Goal: Check status: Check status

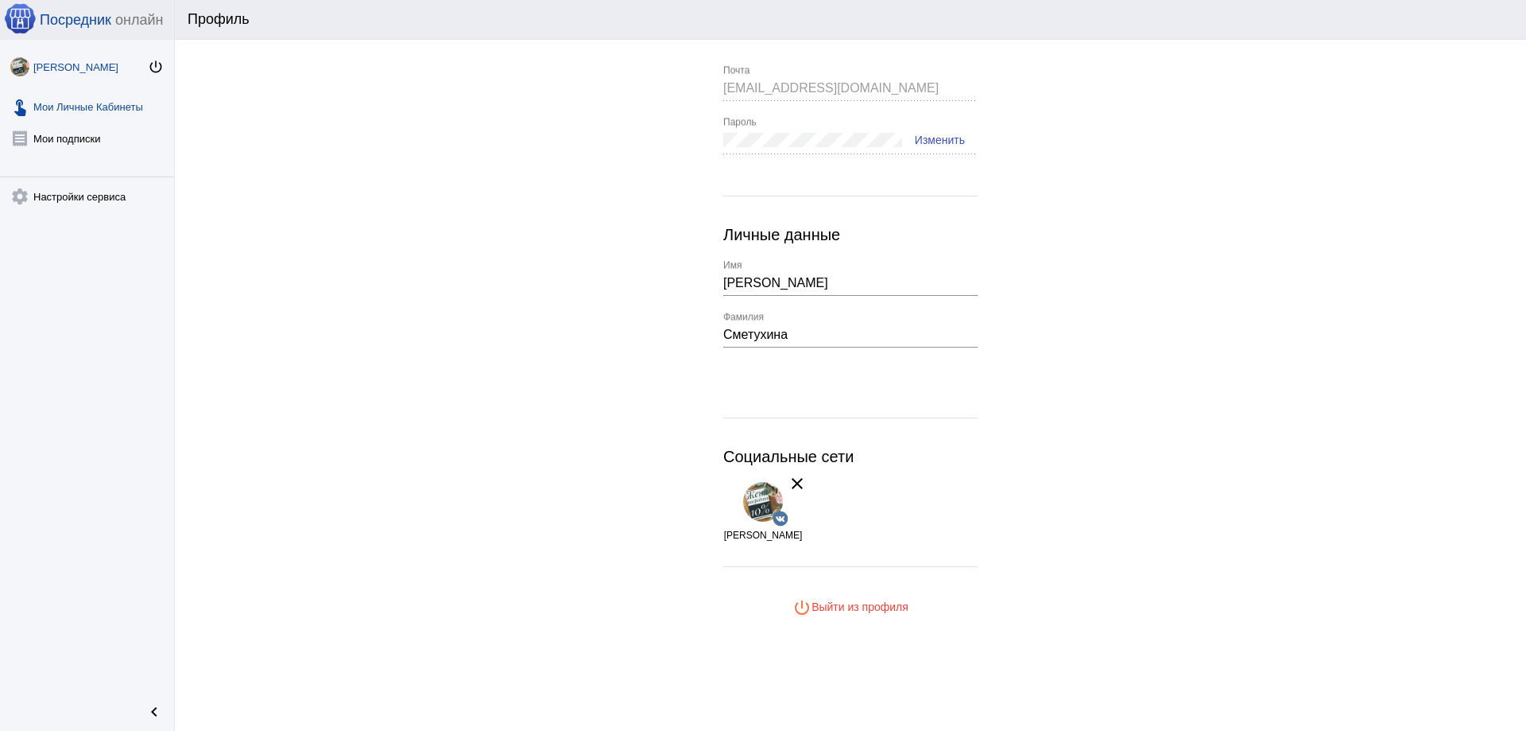
click at [77, 106] on link "touch_app Мои Личные Кабинеты" at bounding box center [87, 103] width 174 height 32
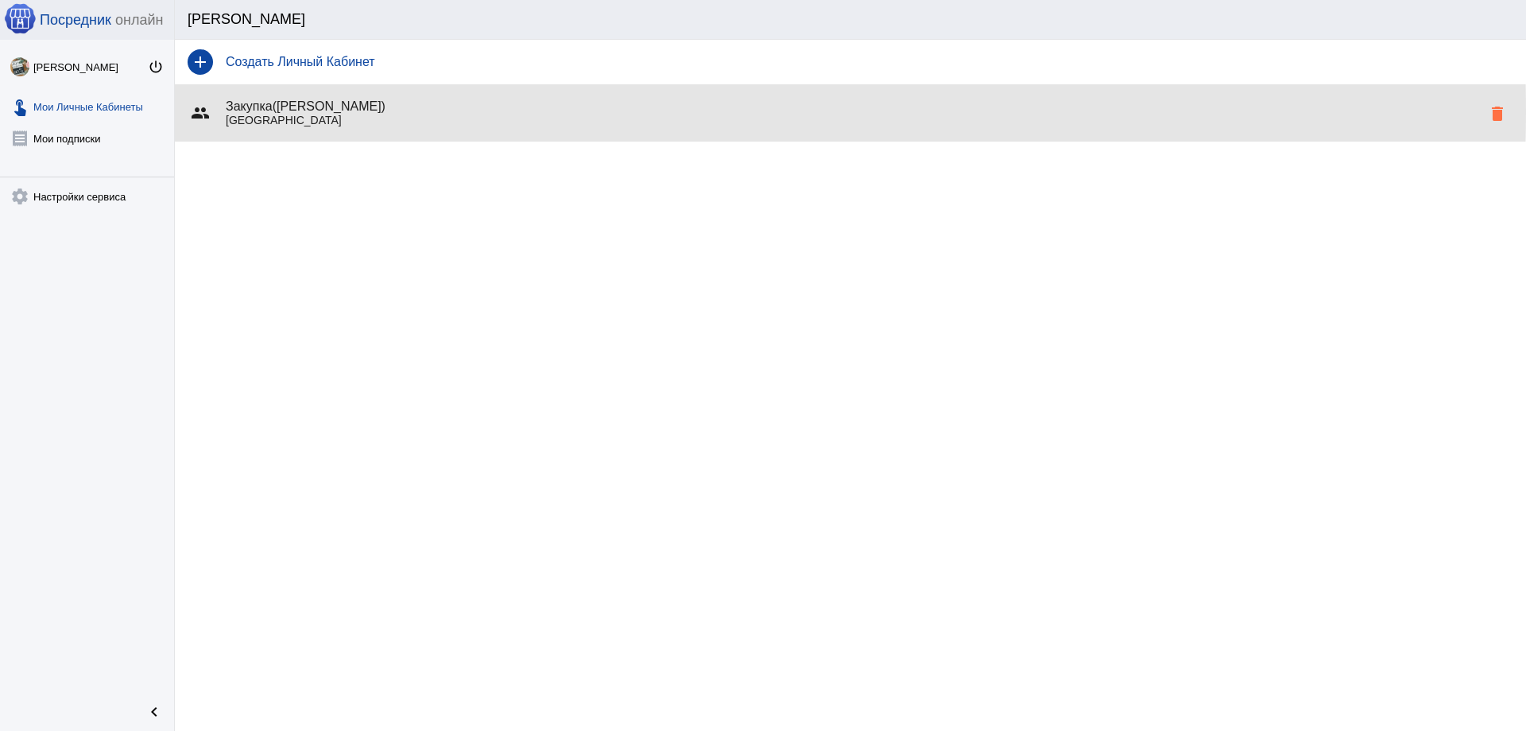
click at [271, 111] on h4 "Закупка([PERSON_NAME])" at bounding box center [854, 106] width 1256 height 14
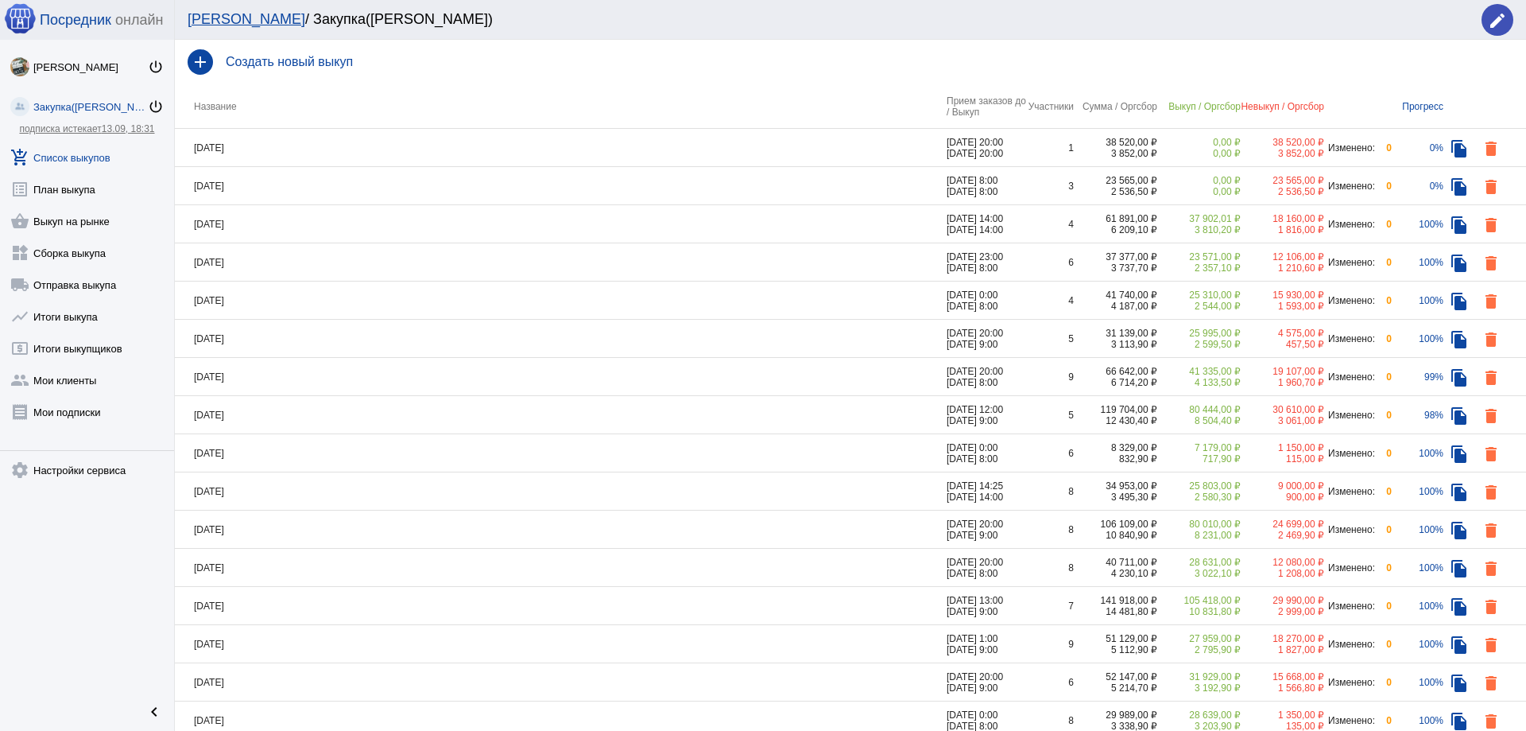
click at [326, 163] on td "[DATE]" at bounding box center [561, 148] width 772 height 38
click at [335, 182] on td "[DATE]" at bounding box center [561, 186] width 772 height 38
click at [383, 136] on td "[DATE]" at bounding box center [561, 148] width 772 height 38
click at [285, 220] on td "[DATE]" at bounding box center [561, 224] width 772 height 38
click at [311, 297] on td "[DATE]" at bounding box center [561, 300] width 772 height 38
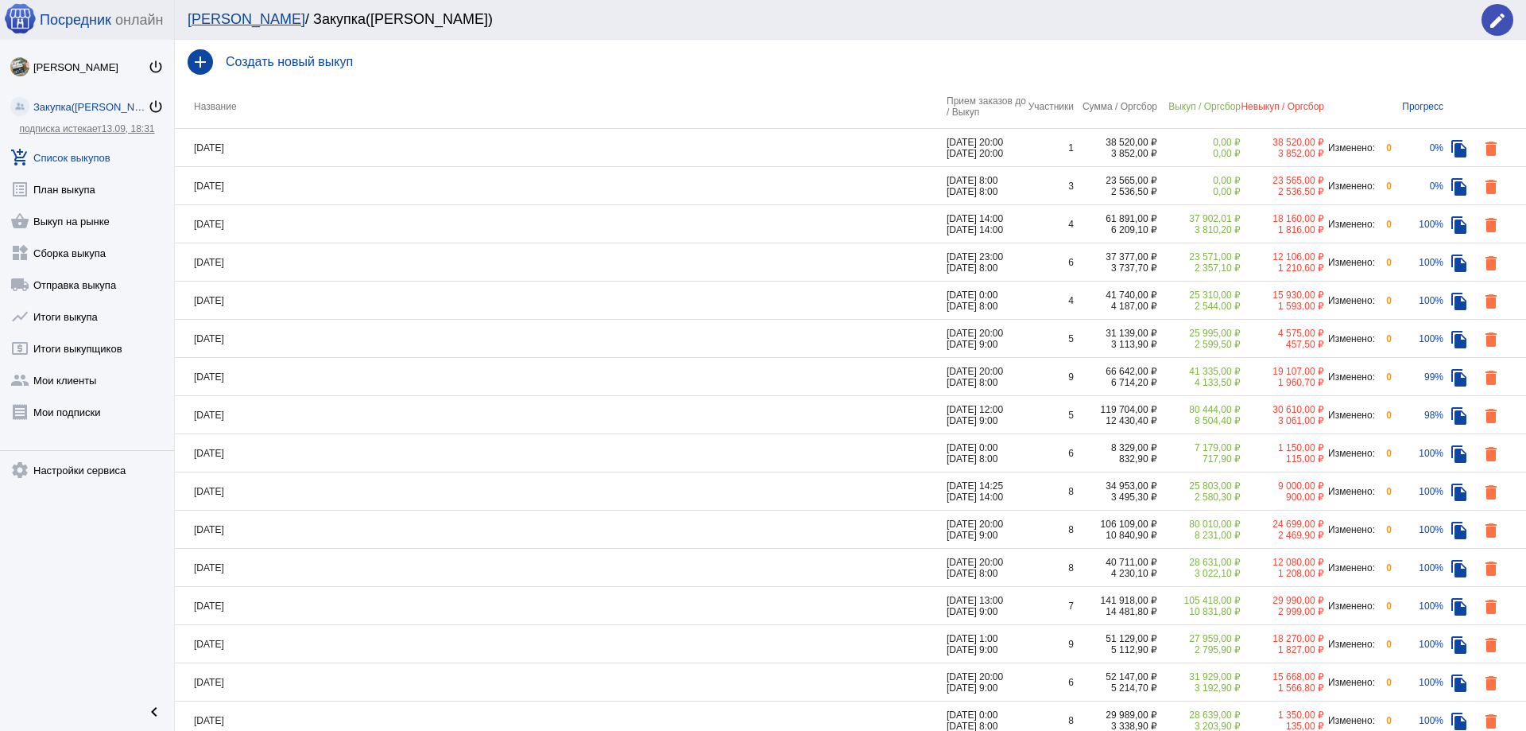
click at [350, 475] on td "[DATE]" at bounding box center [561, 491] width 772 height 38
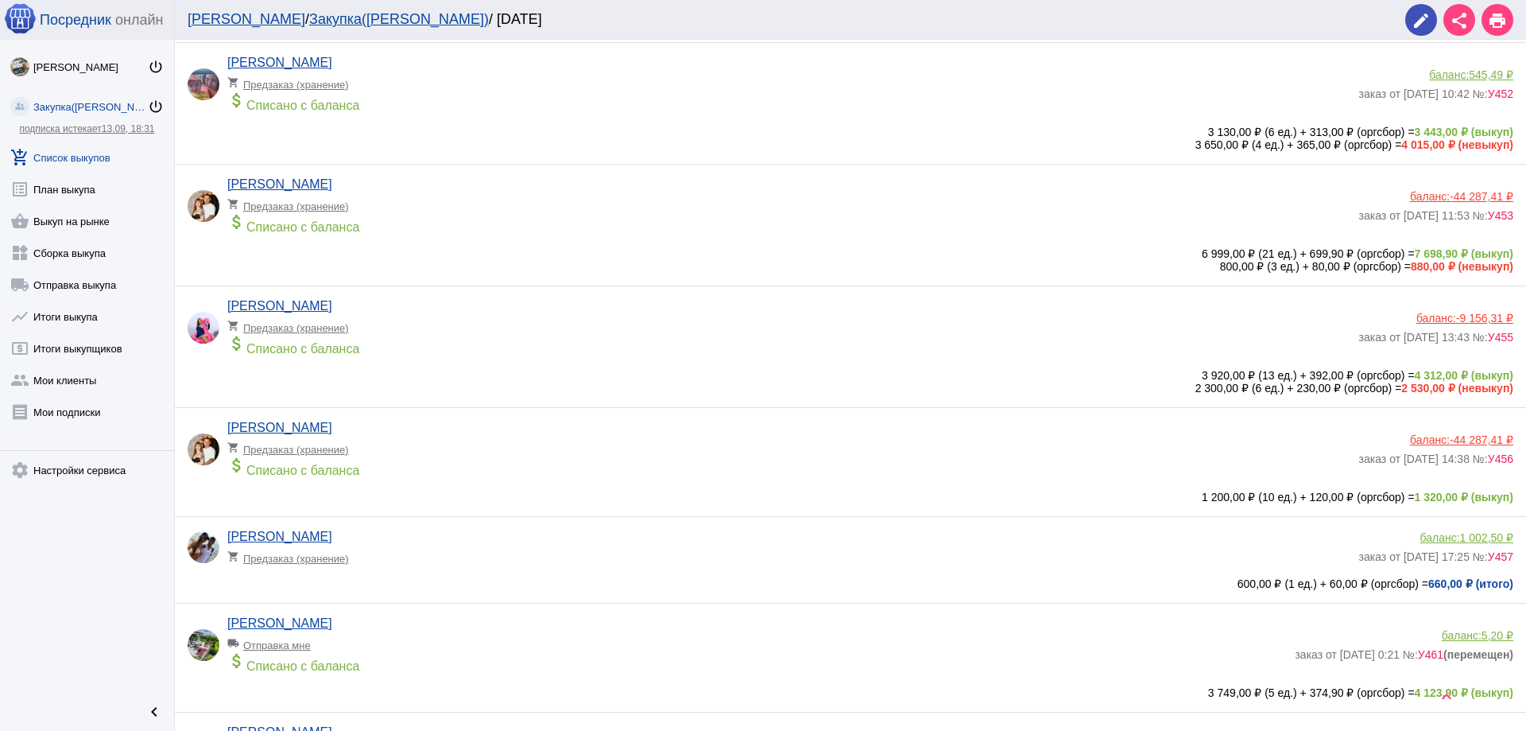
scroll to position [297, 0]
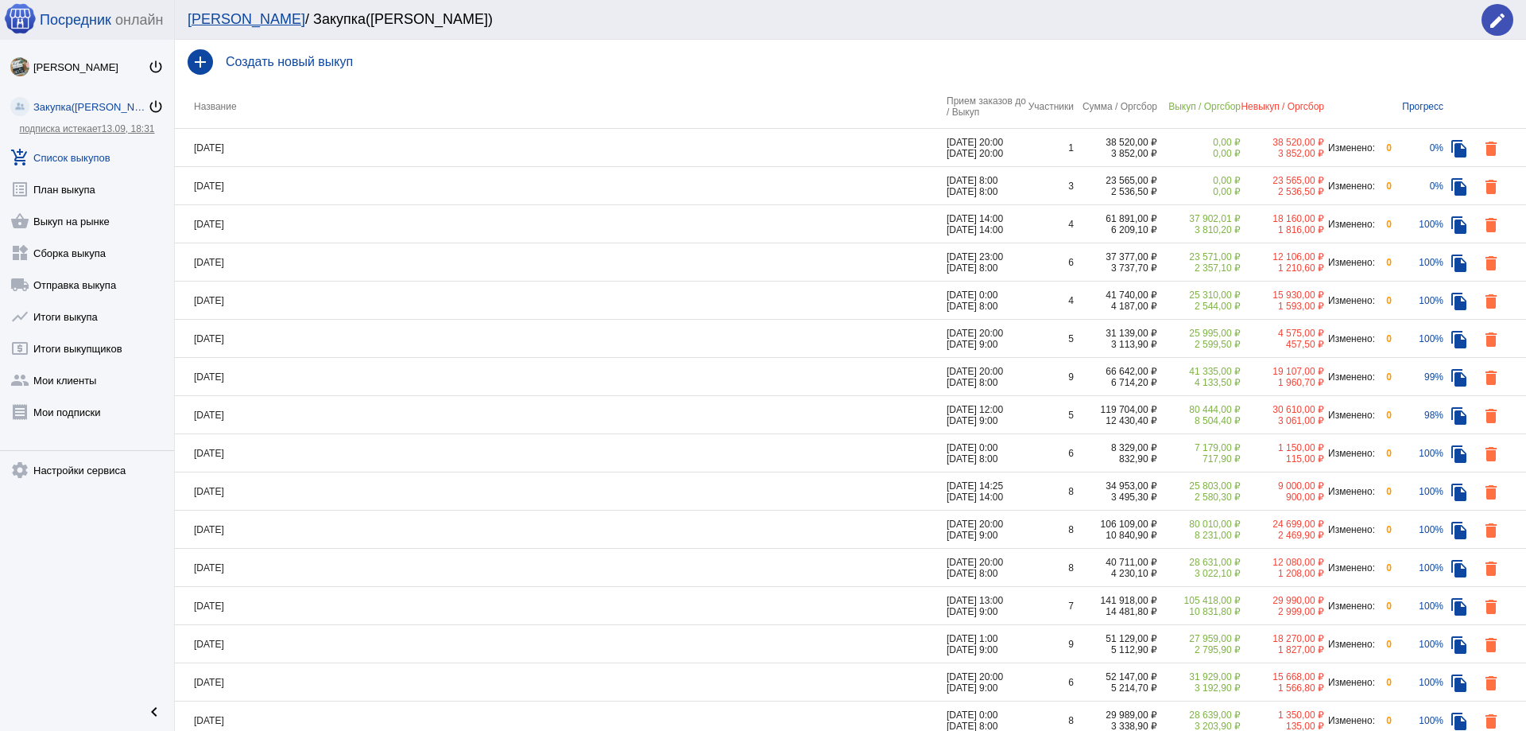
click at [320, 452] on td "[DATE]" at bounding box center [561, 453] width 772 height 38
click at [276, 407] on td "[DATE]" at bounding box center [561, 415] width 772 height 38
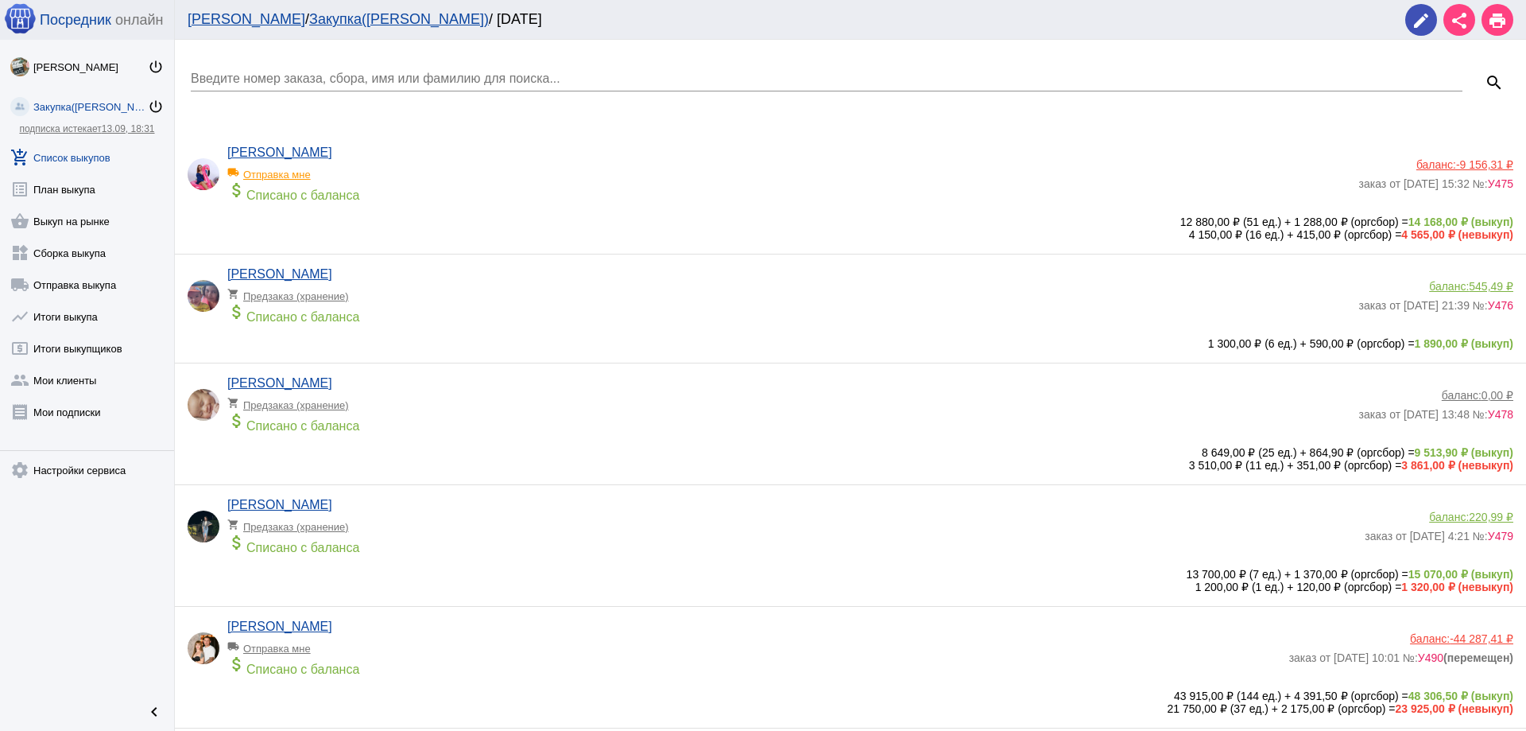
scroll to position [79, 0]
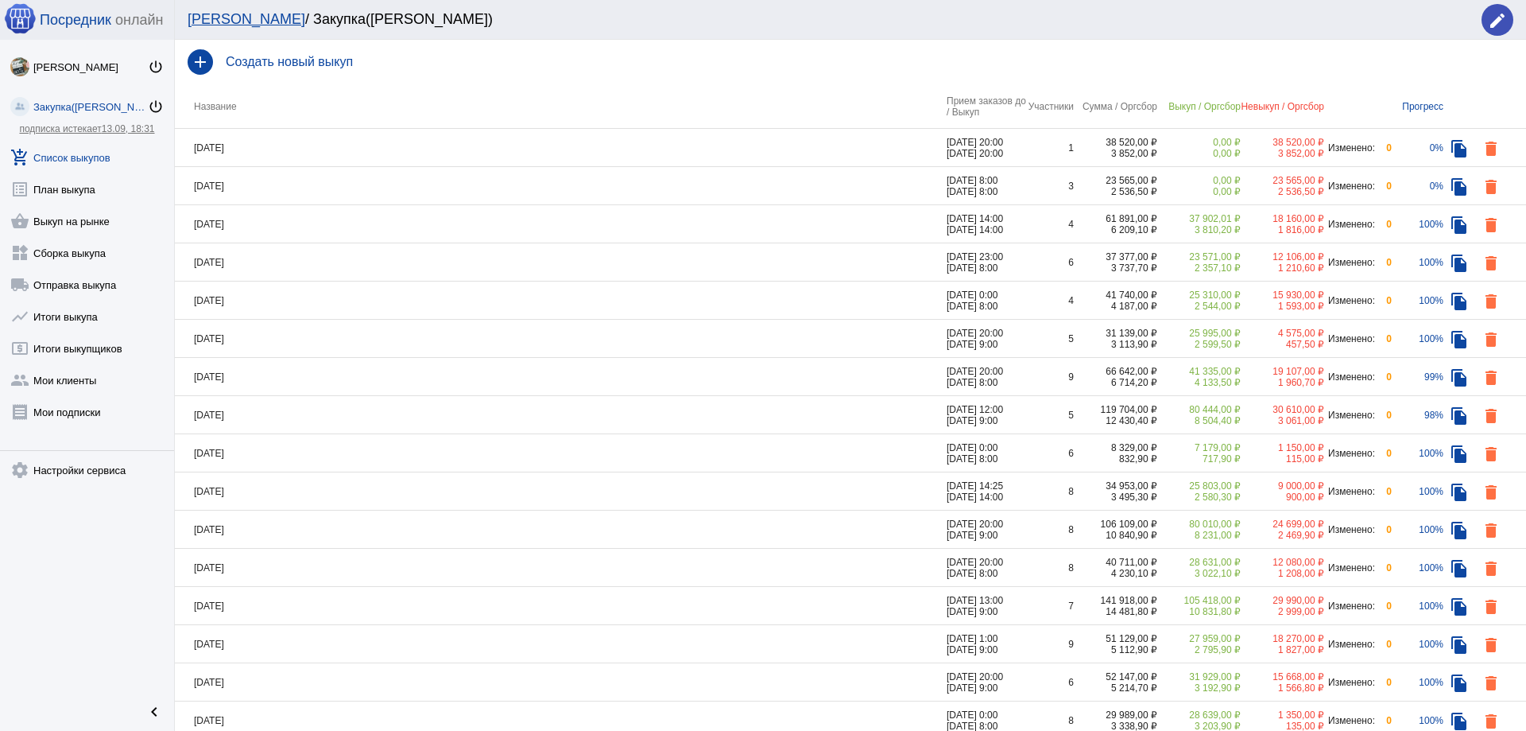
click at [269, 375] on td "[DATE]" at bounding box center [561, 377] width 772 height 38
click at [274, 335] on td "[DATE]" at bounding box center [561, 339] width 772 height 38
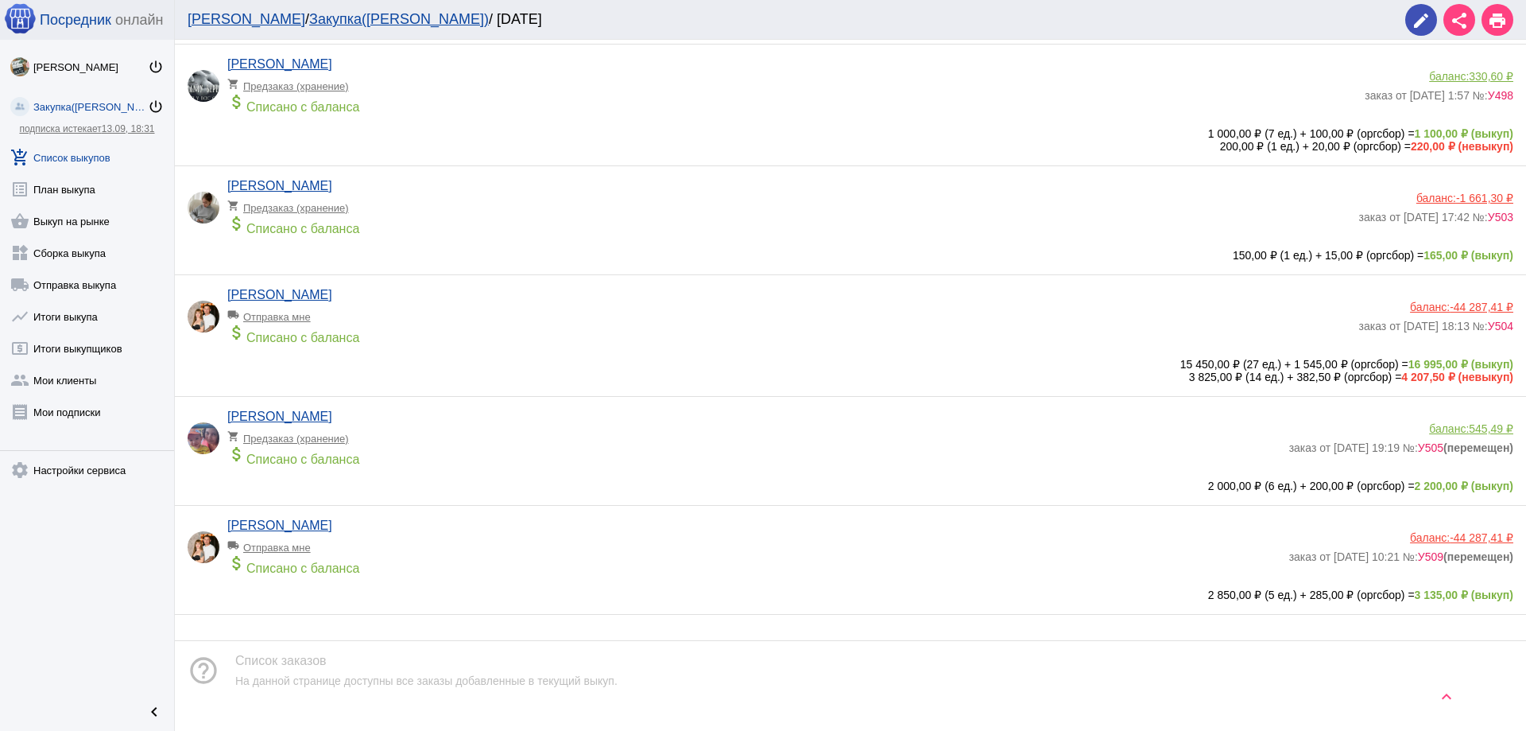
scroll to position [242, 0]
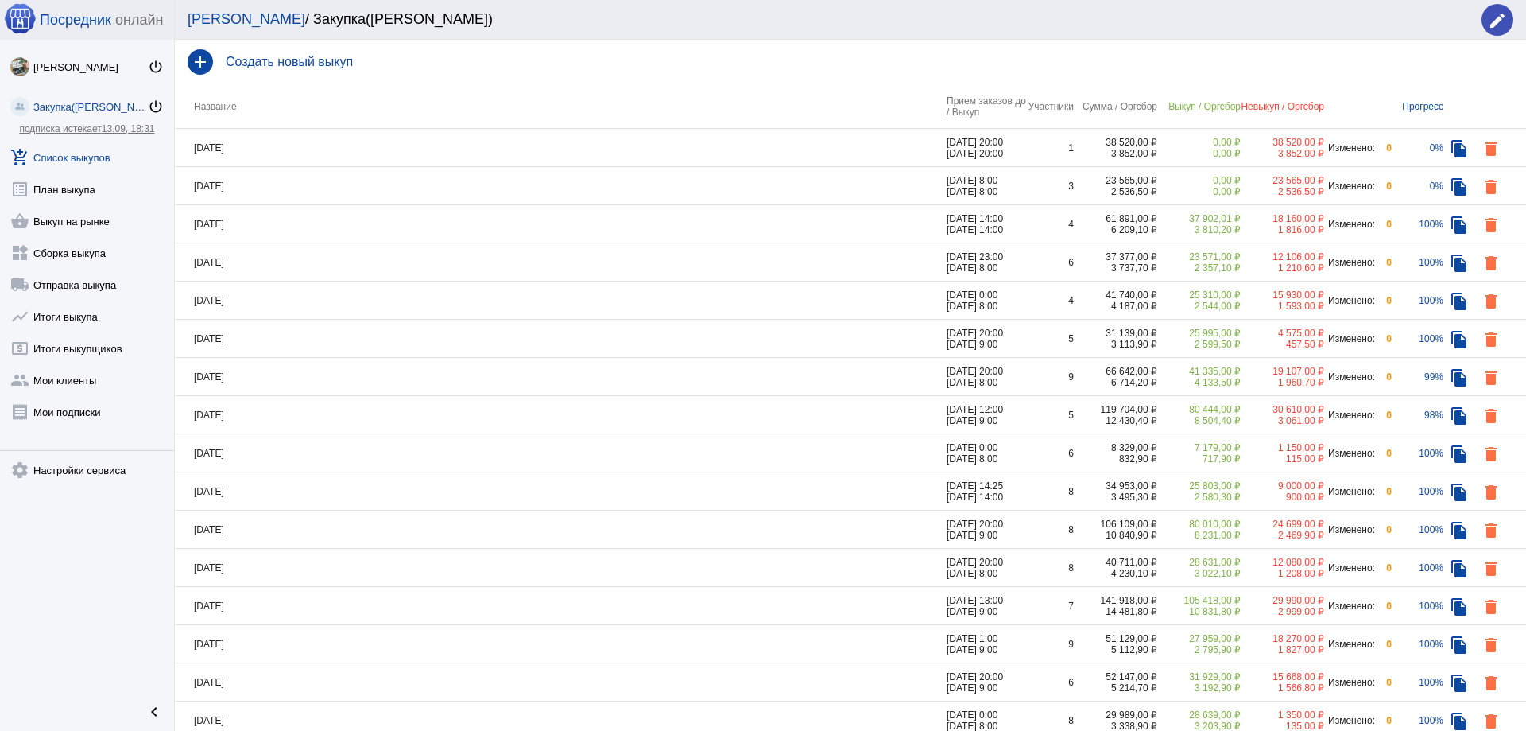
click at [278, 374] on td "[DATE]" at bounding box center [561, 377] width 772 height 38
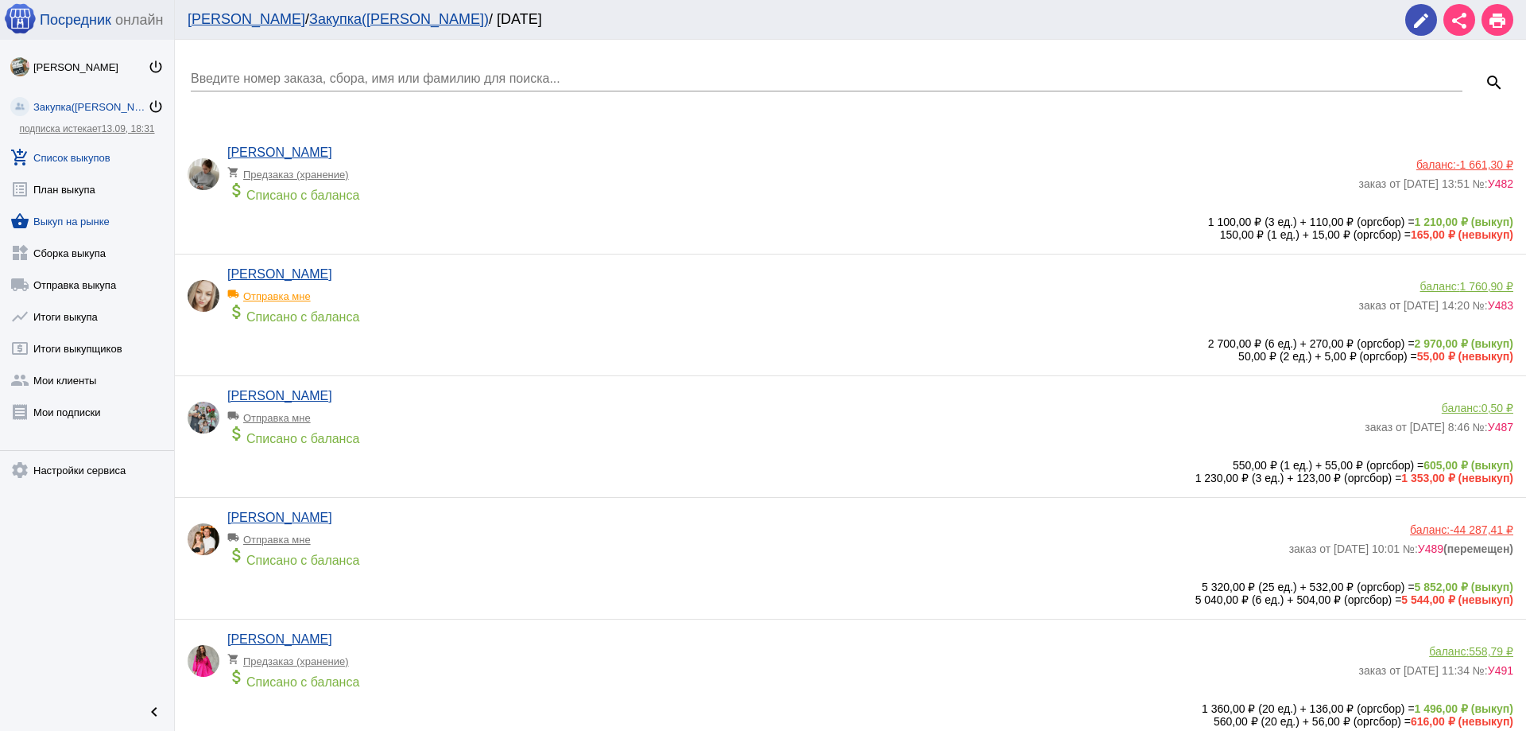
click at [78, 228] on link "shopping_basket Выкуп на рынке" at bounding box center [87, 218] width 174 height 32
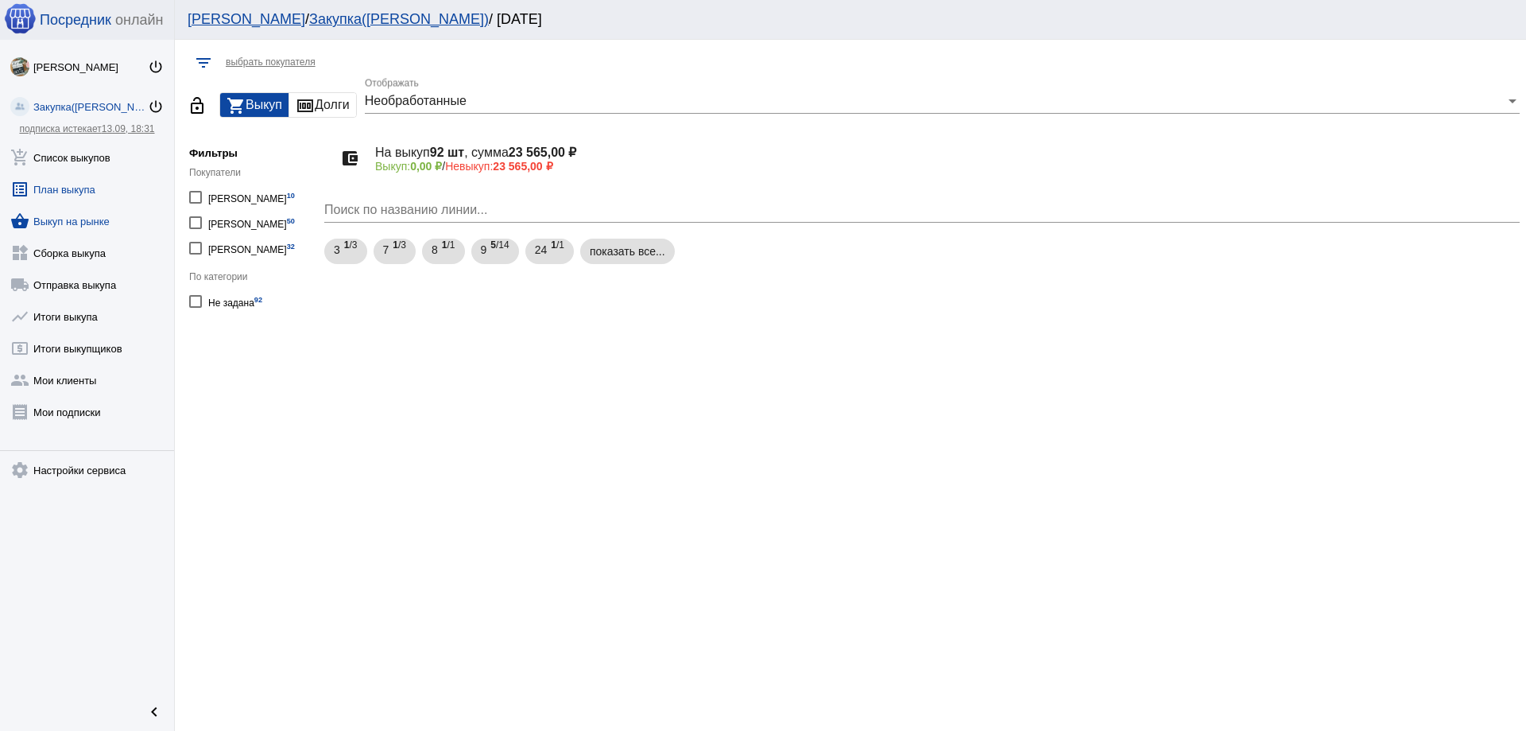
click at [64, 180] on link "list_alt План выкупа" at bounding box center [87, 186] width 174 height 32
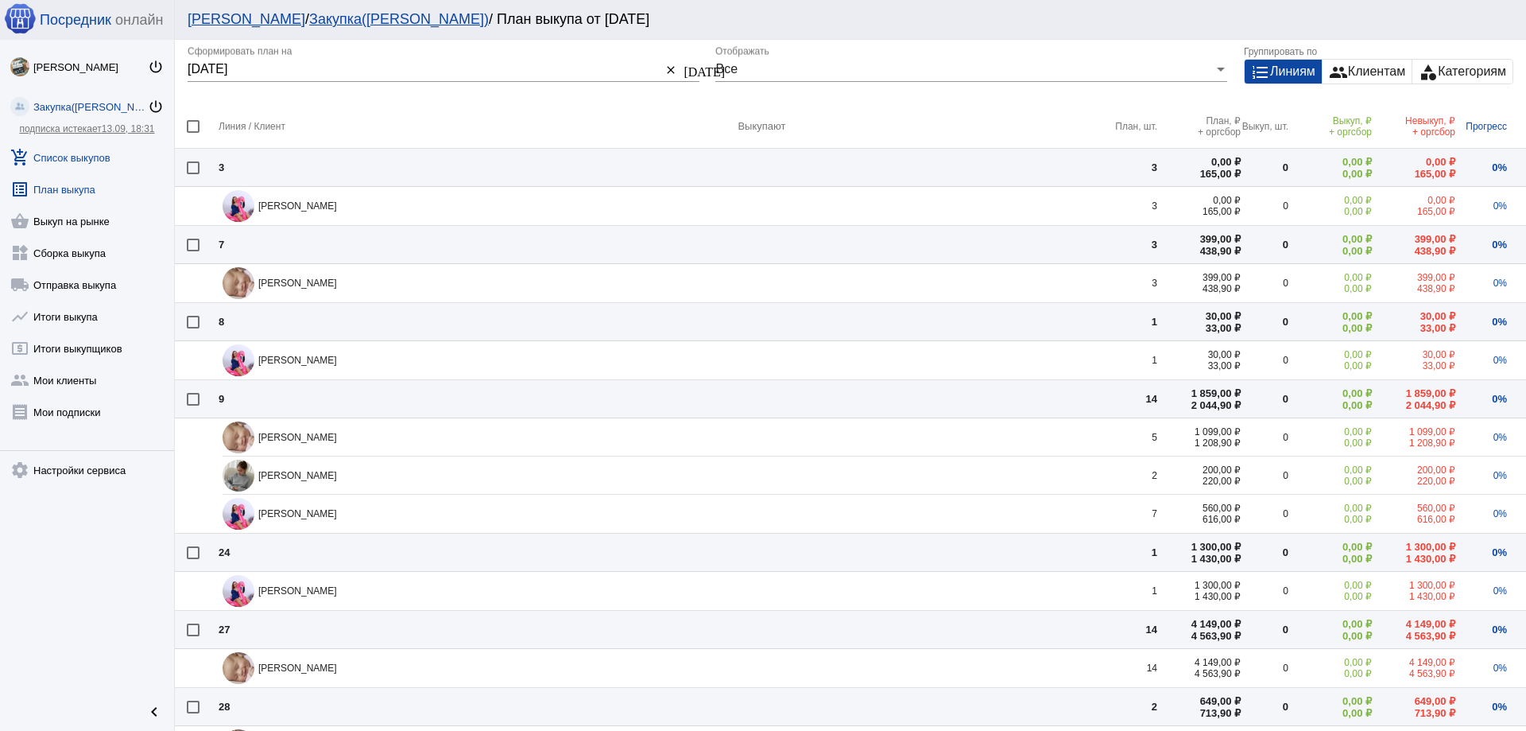
click at [68, 157] on link "add_shopping_cart Список выкупов" at bounding box center [87, 154] width 174 height 32
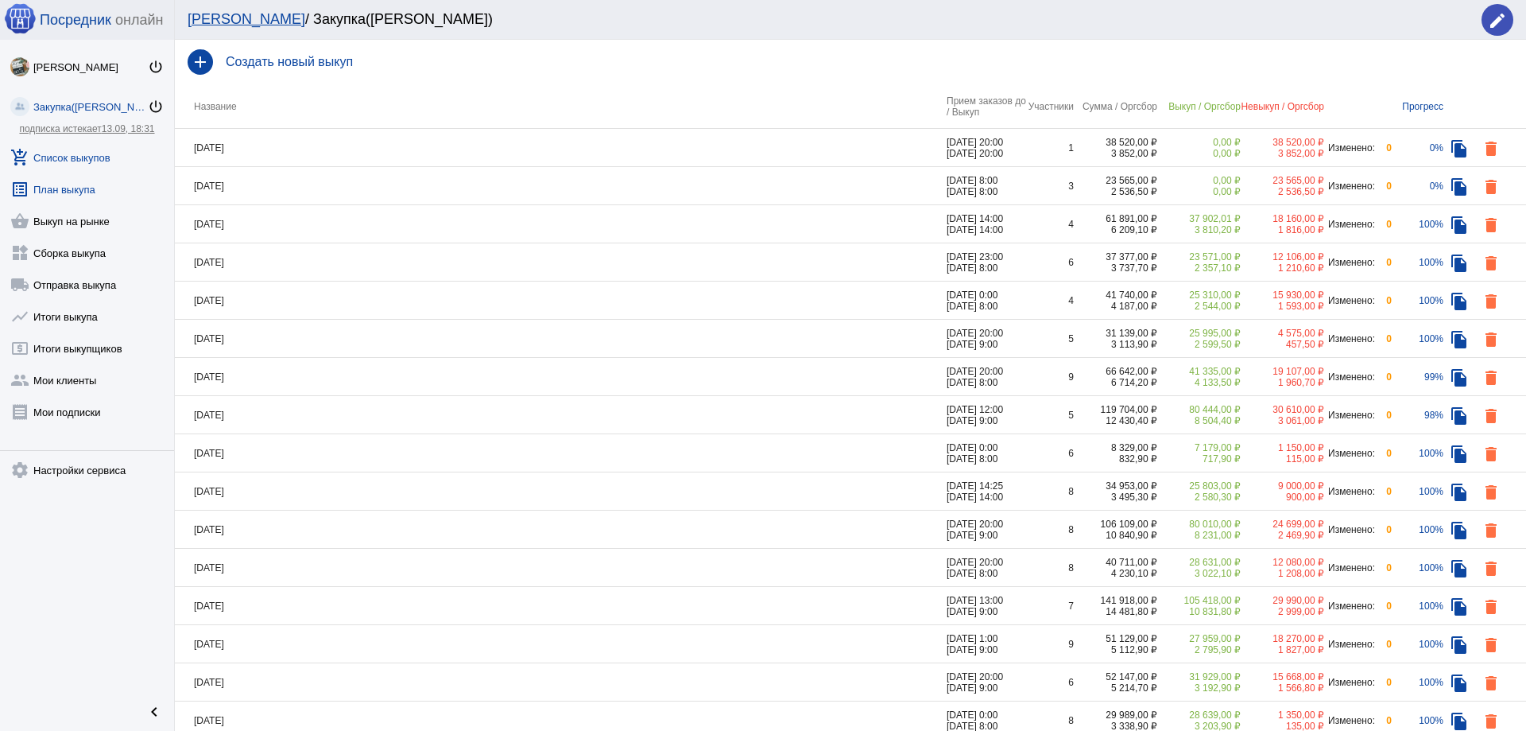
click at [83, 190] on link "list_alt План выкупа" at bounding box center [87, 186] width 174 height 32
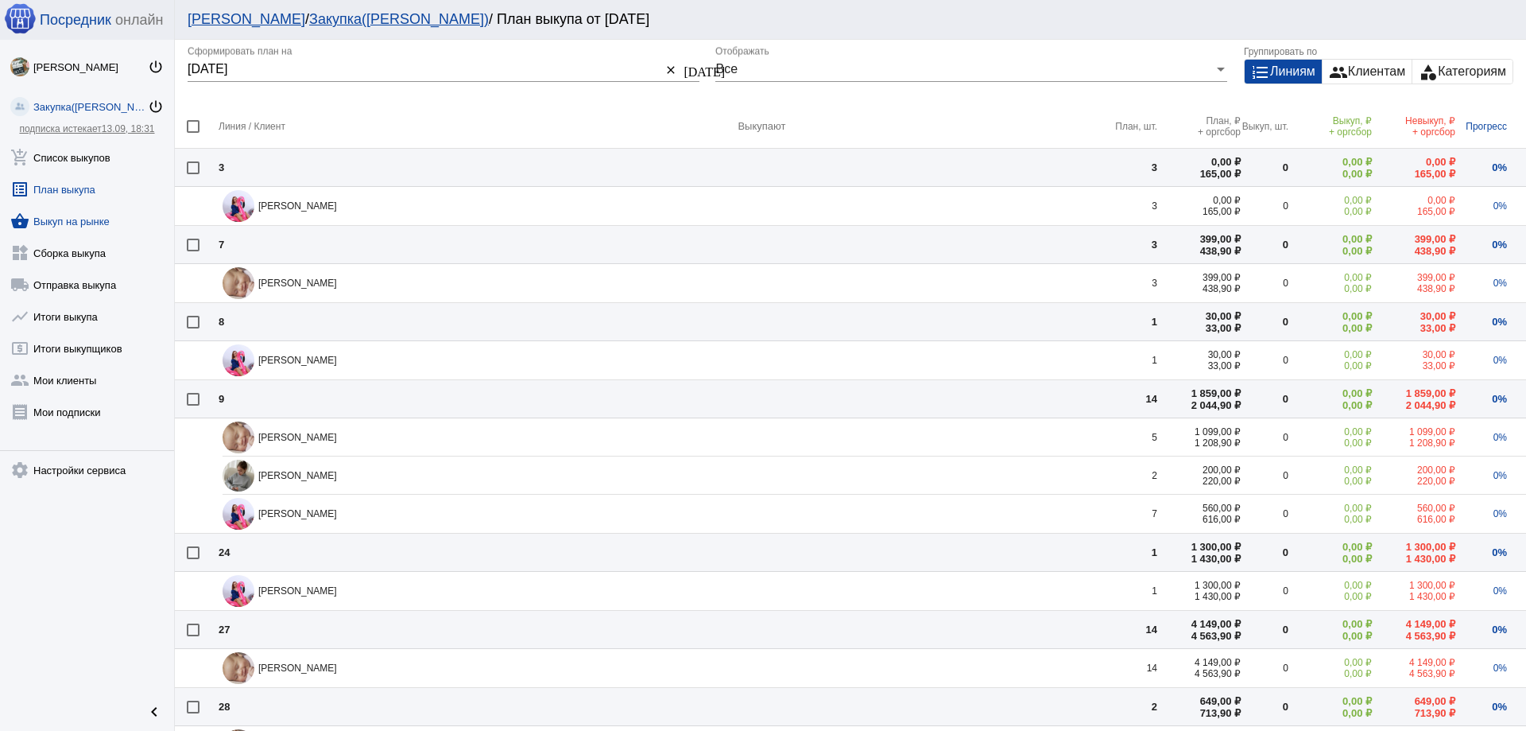
click at [74, 220] on link "shopping_basket Выкуп на рынке" at bounding box center [87, 218] width 174 height 32
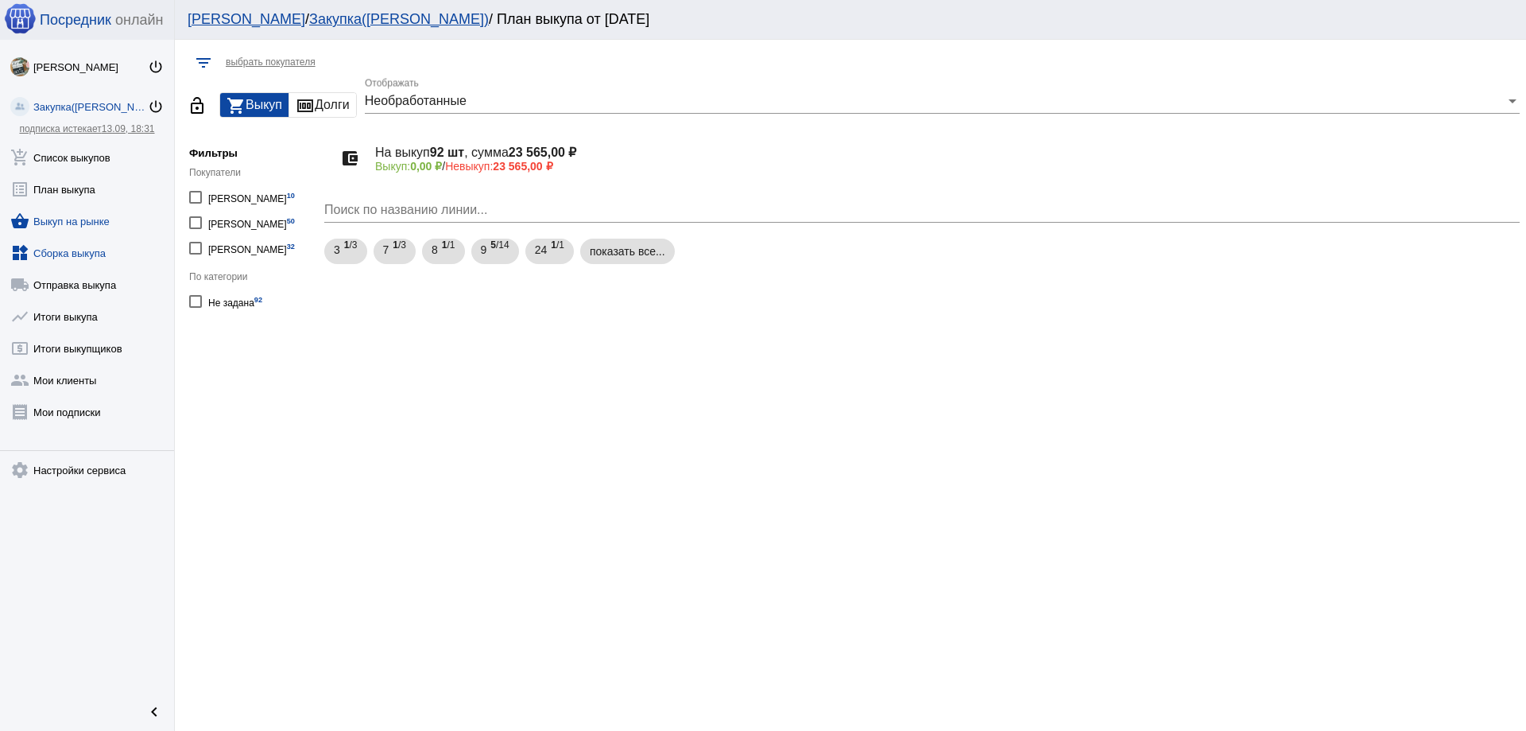
click at [68, 259] on link "widgets Сборка выкупа" at bounding box center [87, 250] width 174 height 32
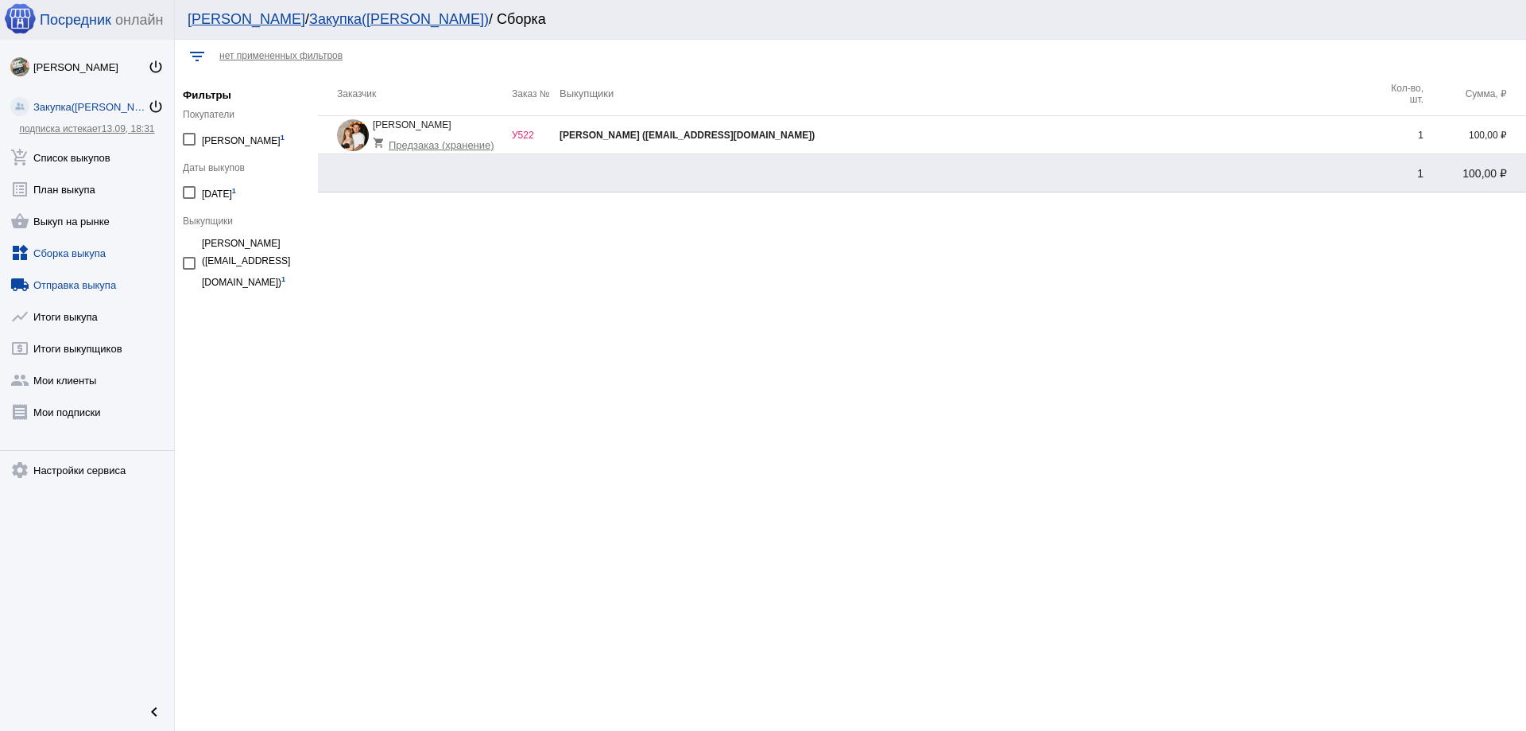
click at [74, 283] on link "local_shipping Отправка выкупа" at bounding box center [87, 282] width 174 height 32
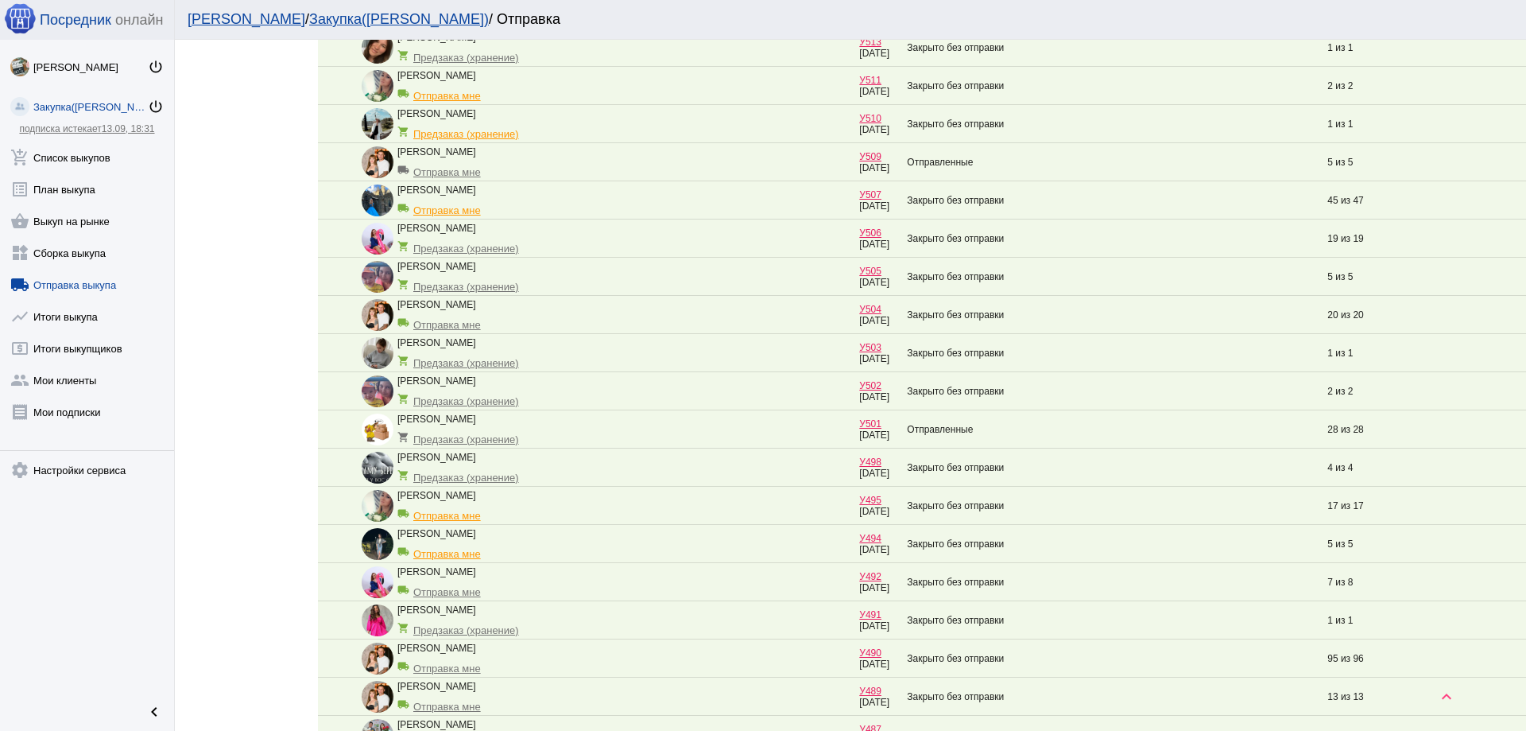
scroll to position [715, 0]
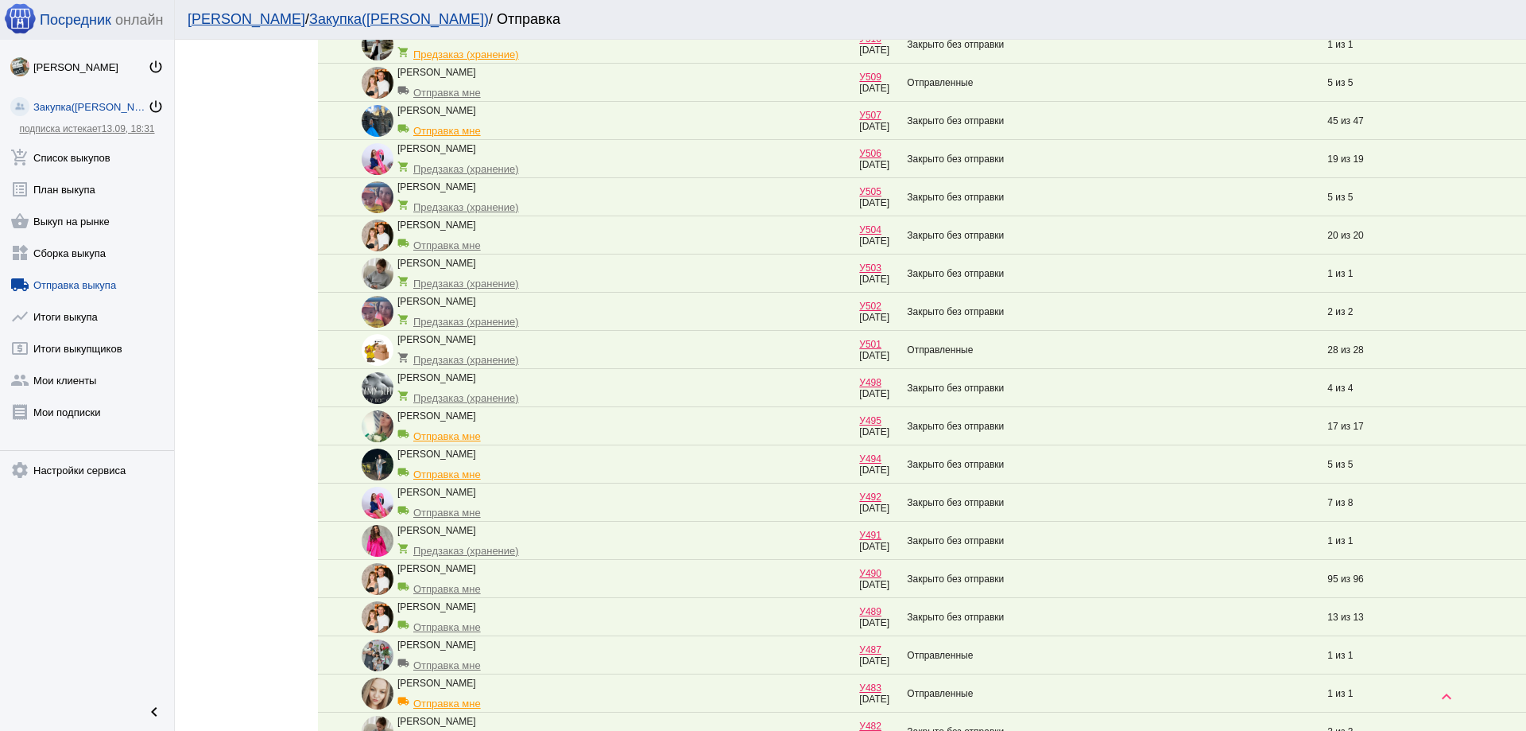
click at [876, 575] on link "У490" at bounding box center [870, 573] width 22 height 11
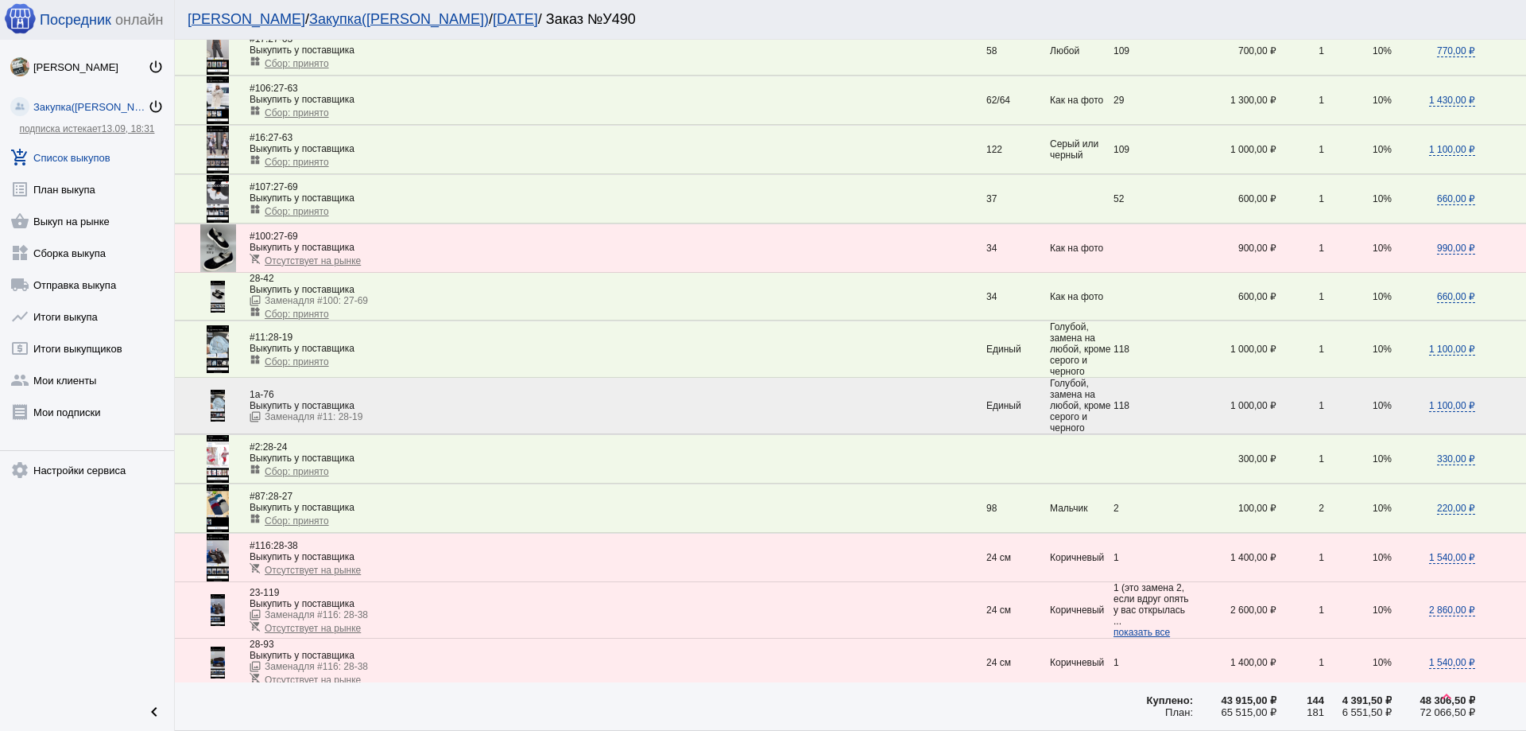
scroll to position [2456, 0]
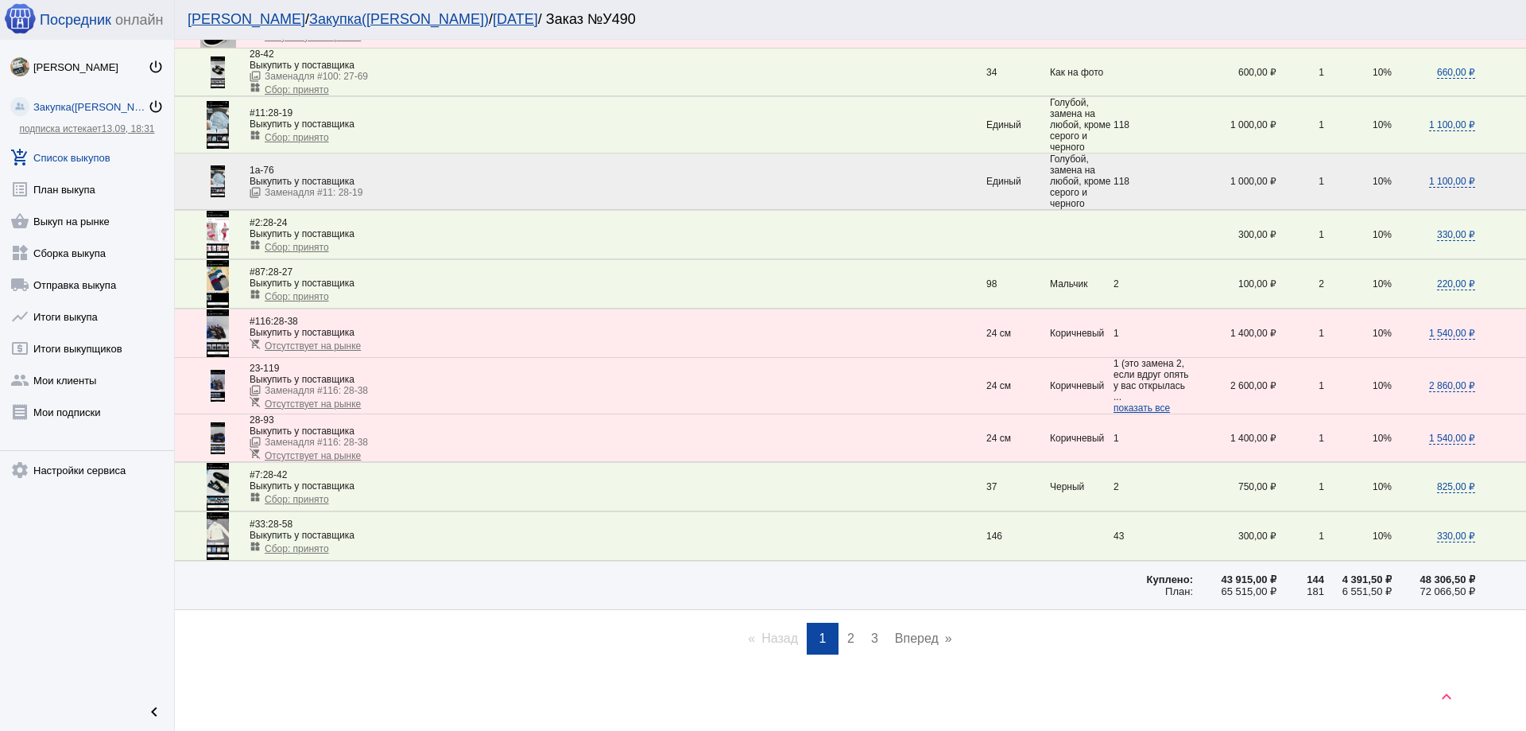
click at [849, 638] on link "page 2" at bounding box center [850, 638] width 23 height 32
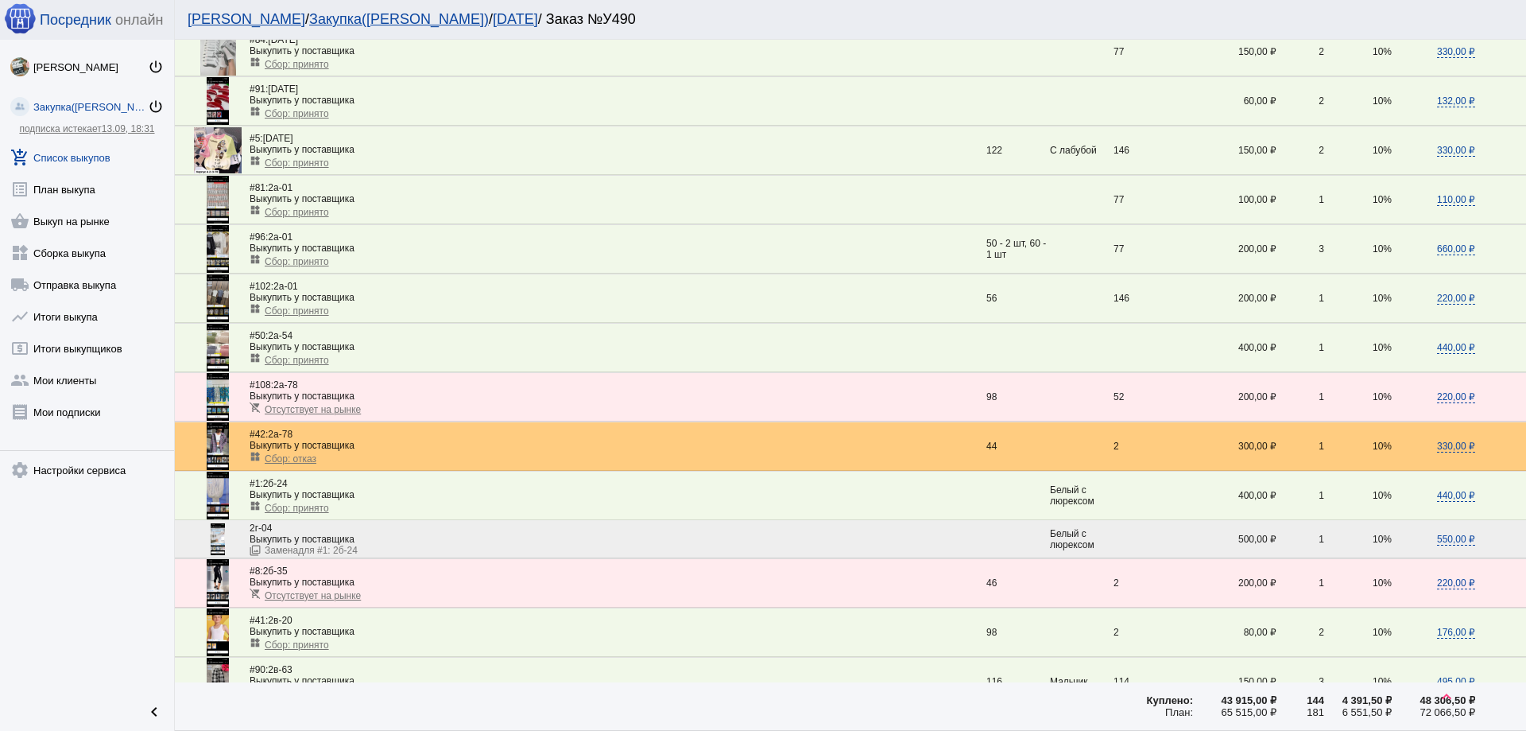
scroll to position [954, 0]
click at [400, 440] on div "Выкупить у поставщика" at bounding box center [618, 444] width 737 height 11
click at [294, 456] on span "Сбор: отказ" at bounding box center [291, 457] width 52 height 11
